Goal: Task Accomplishment & Management: Use online tool/utility

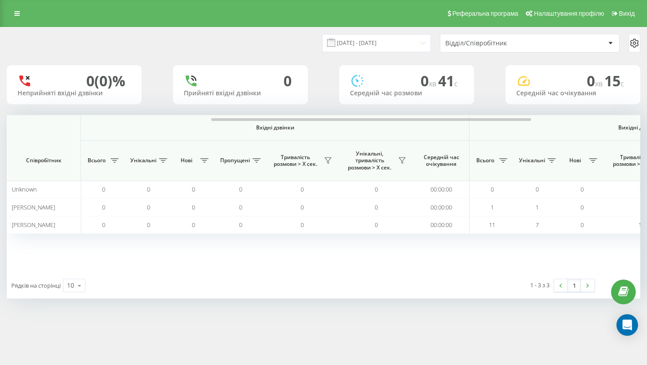
scroll to position [0, 404]
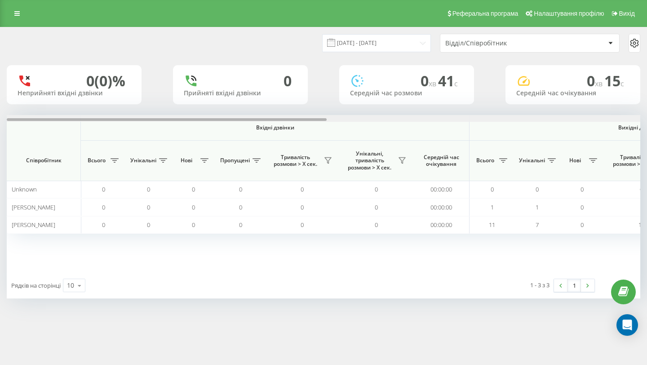
click at [598, 119] on div at bounding box center [323, 118] width 633 height 7
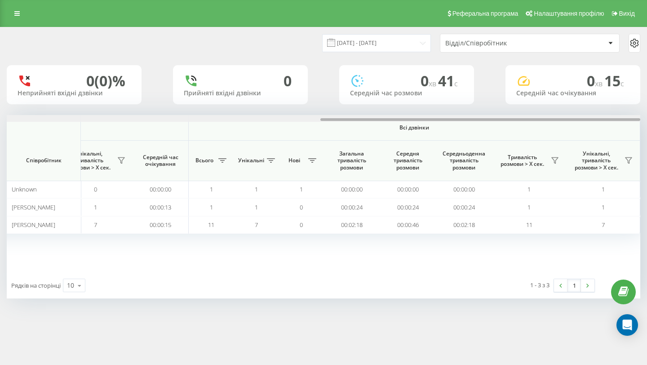
click at [598, 119] on div at bounding box center [480, 119] width 320 height 3
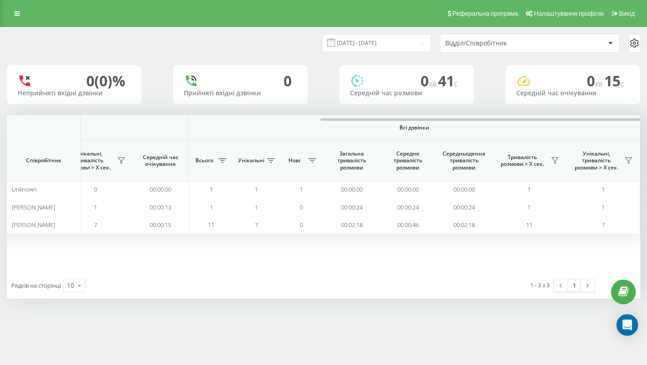
click at [559, 155] on div "Тривалість розмови > Х сек." at bounding box center [528, 160] width 65 height 14
click at [556, 160] on icon at bounding box center [555, 161] width 6 height 6
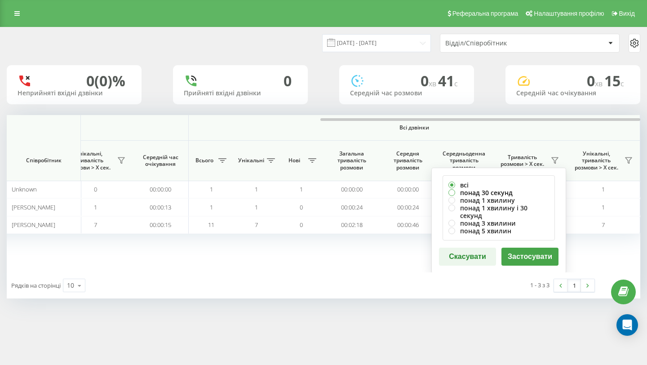
click at [499, 191] on label "понад 30 секунд" at bounding box center [498, 193] width 101 height 8
radio input "true"
click at [522, 248] on button "Застосувати" at bounding box center [529, 257] width 57 height 18
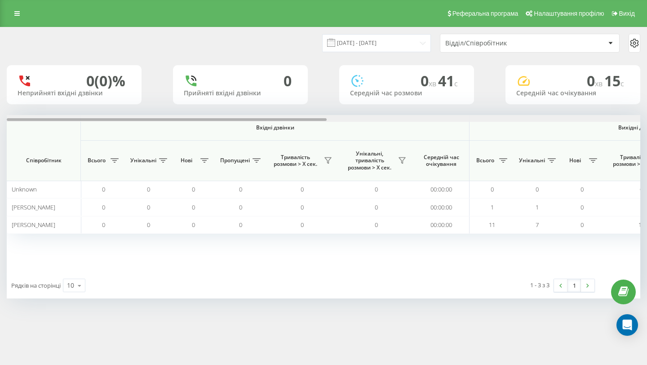
click at [588, 116] on div at bounding box center [323, 118] width 633 height 7
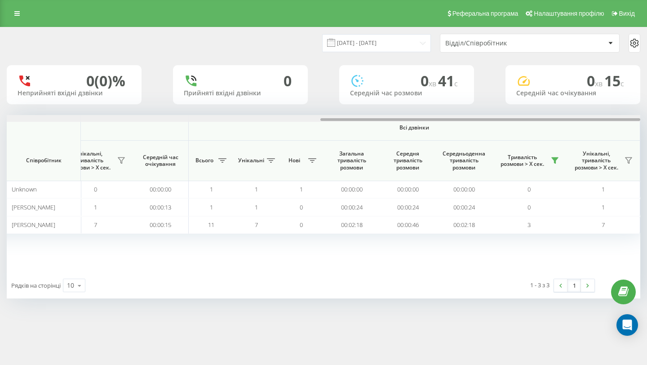
click at [588, 116] on div at bounding box center [323, 118] width 633 height 7
